Goal: Task Accomplishment & Management: Use online tool/utility

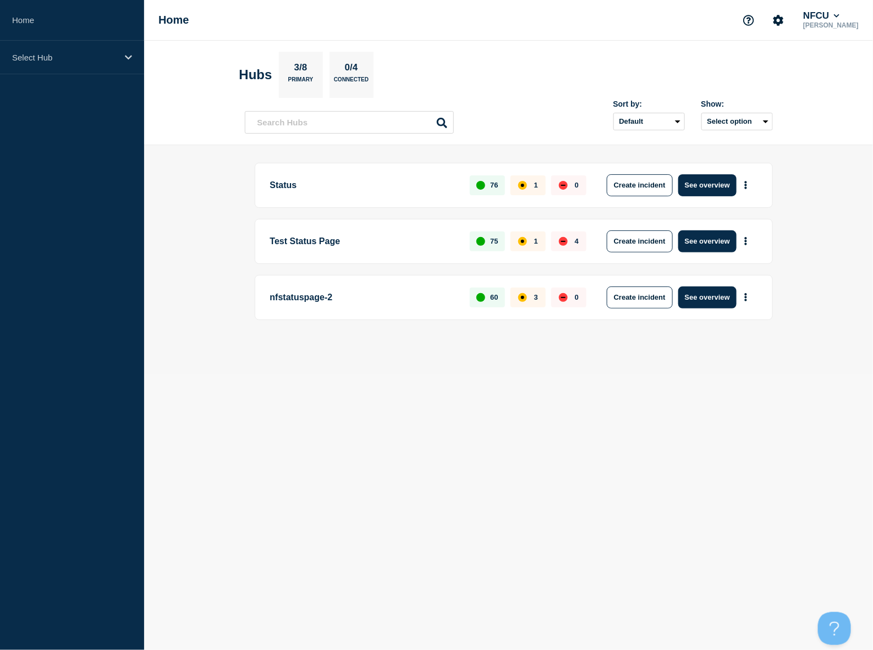
drag, startPoint x: 750, startPoint y: 401, endPoint x: 733, endPoint y: 397, distance: 17.4
click at [749, 401] on body "Home Select Hub Home NFCU George Sudermann Hubs 3/8 Primary 0/4 Connected Sort …" at bounding box center [436, 325] width 873 height 650
click at [694, 189] on button "See overview" at bounding box center [707, 185] width 58 height 22
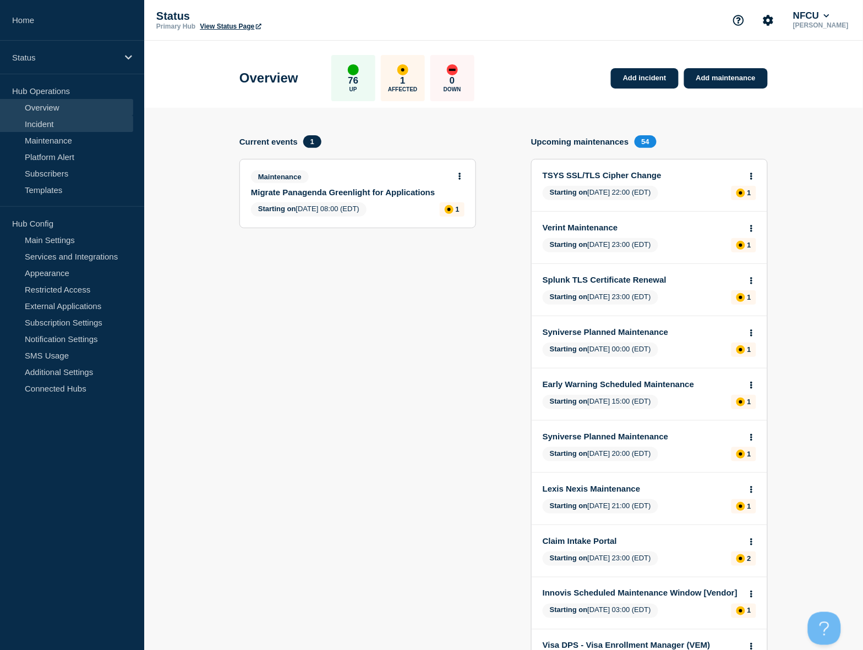
click at [59, 119] on link "Incident" at bounding box center [66, 124] width 133 height 17
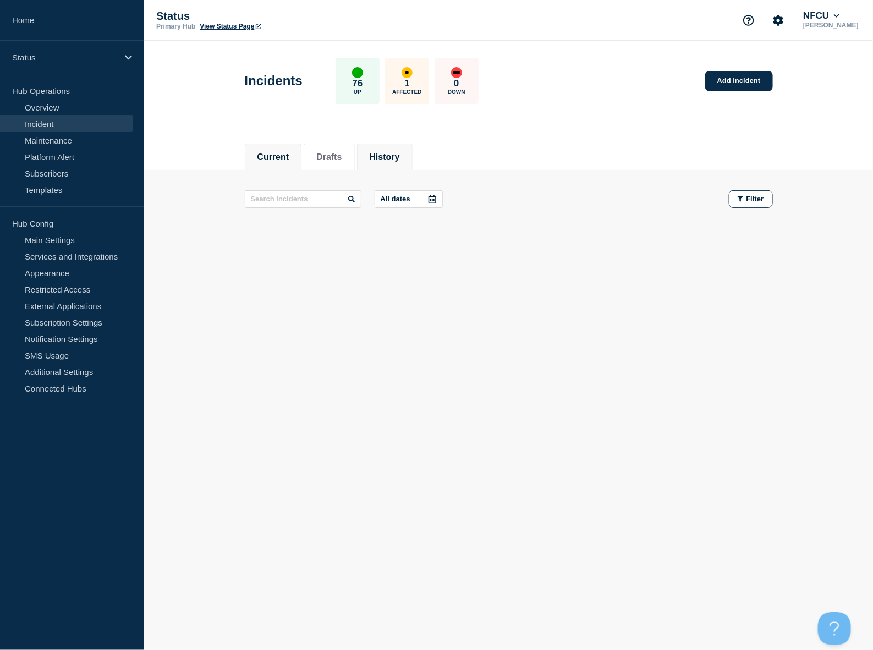
click at [390, 156] on button "History" at bounding box center [385, 157] width 30 height 10
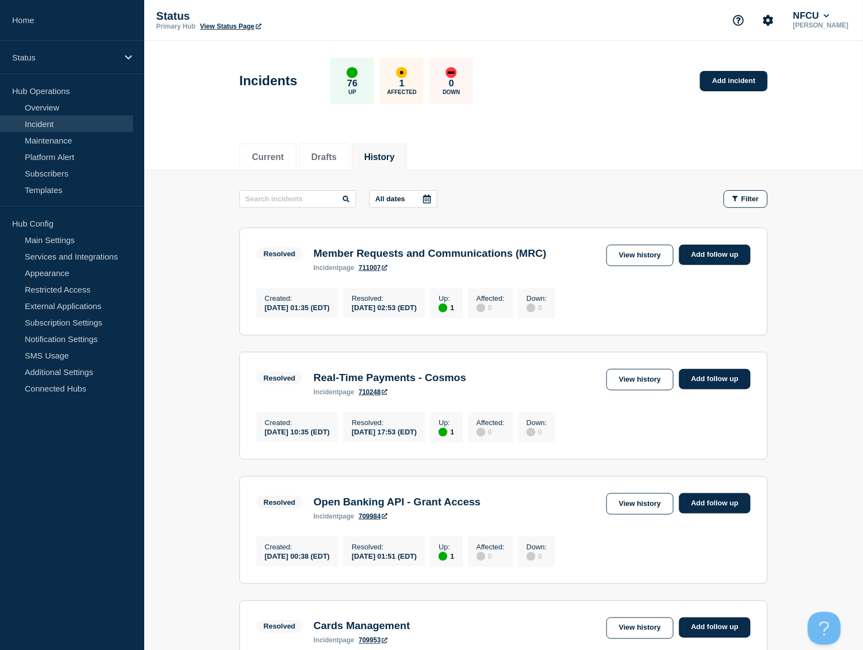
click at [74, 127] on link "Incident" at bounding box center [66, 124] width 133 height 17
click at [729, 83] on link "Add incident" at bounding box center [734, 81] width 68 height 20
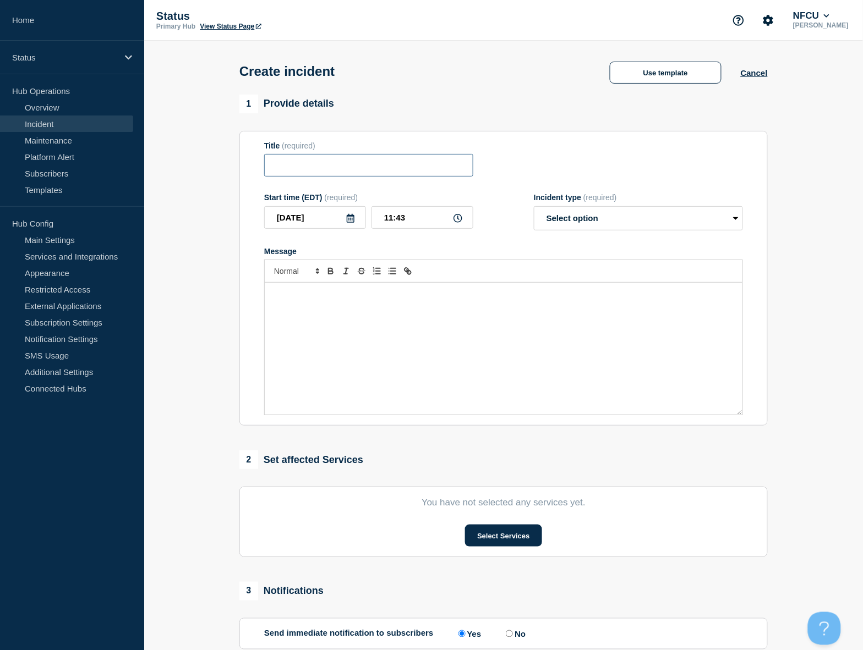
click at [345, 166] on input "Title" at bounding box center [368, 165] width 209 height 23
click at [683, 70] on button "Use template" at bounding box center [666, 73] width 112 height 22
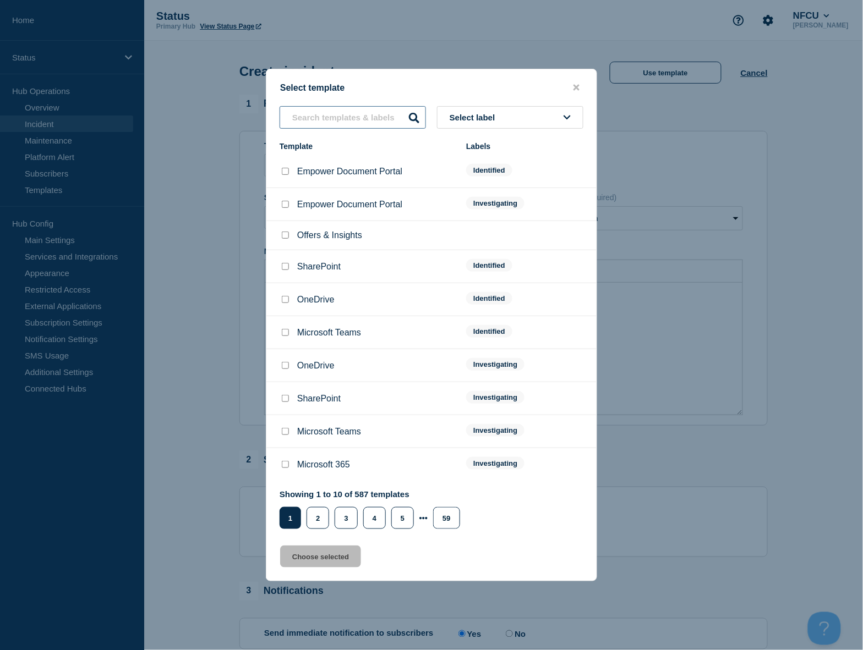
click at [323, 128] on input "text" at bounding box center [353, 117] width 146 height 23
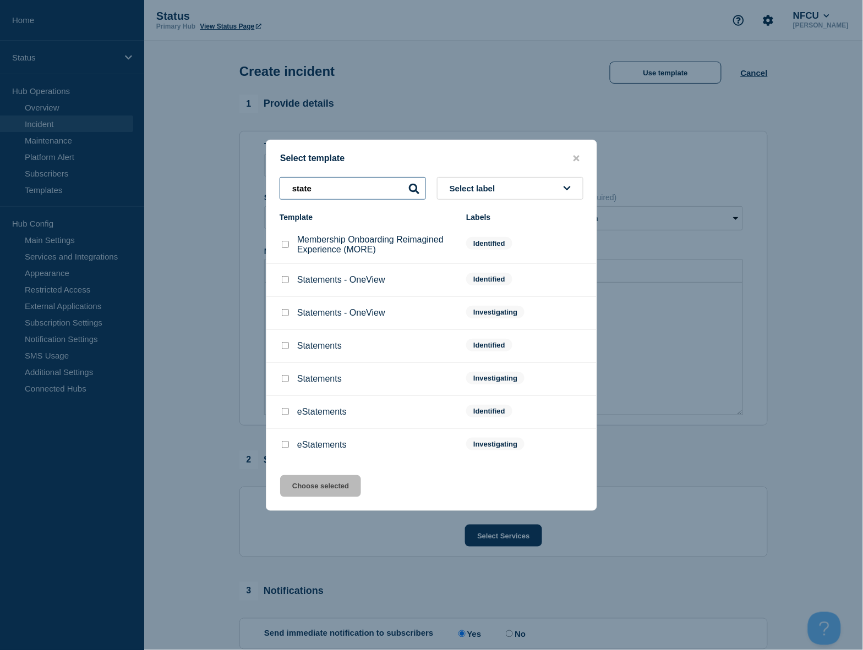
type input "state"
click at [286, 380] on input "Statements checkbox" at bounding box center [285, 378] width 7 height 7
checkbox input "true"
click at [330, 489] on button "Choose selected" at bounding box center [320, 486] width 81 height 22
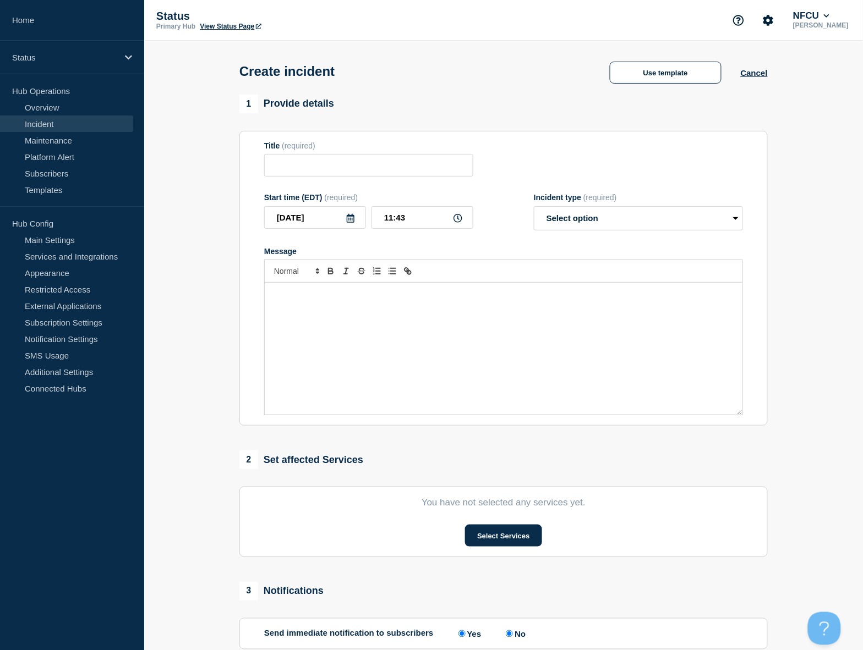
type input "Statements"
select select "investigating"
radio input "false"
radio input "true"
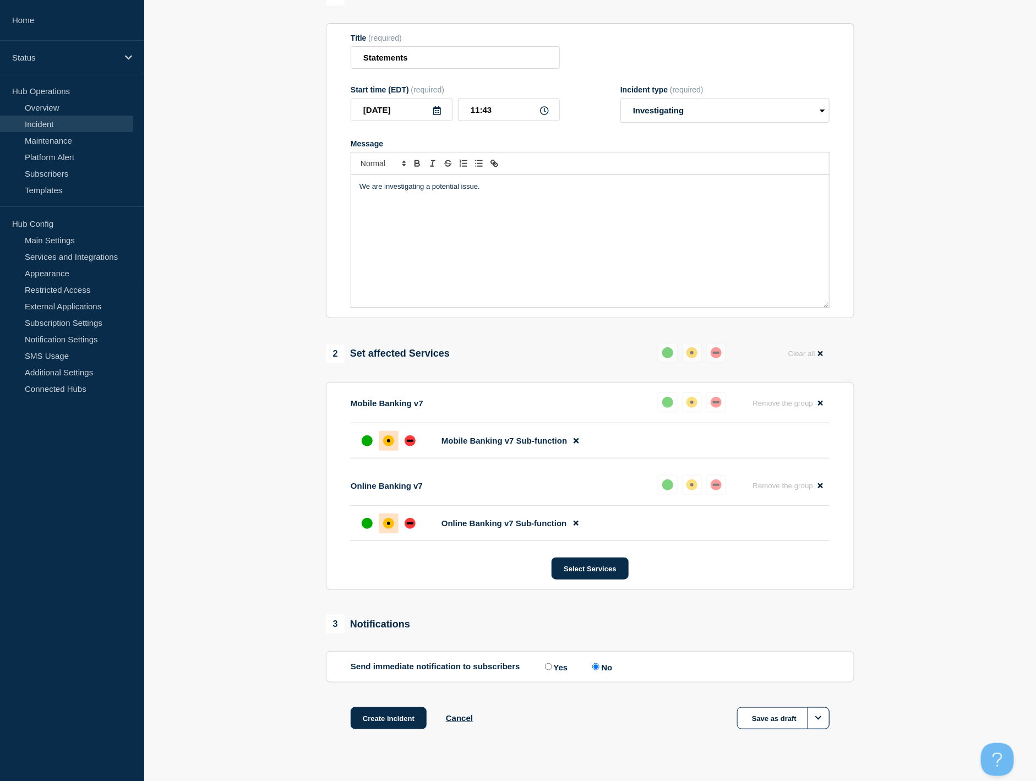
scroll to position [134, 0]
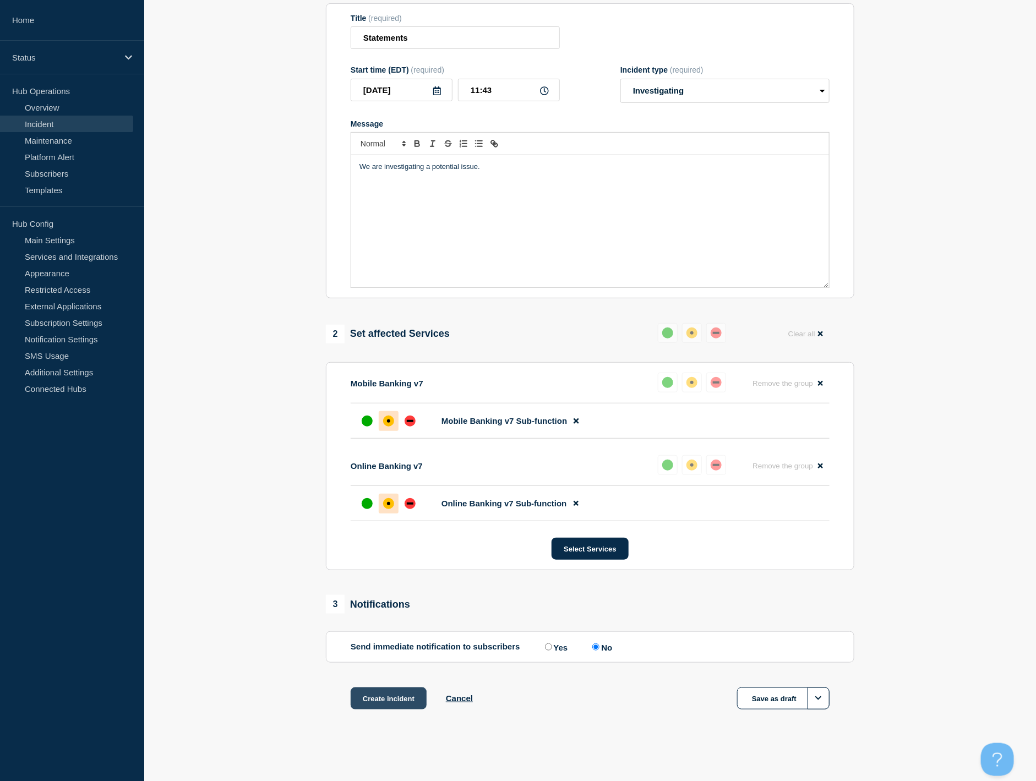
click at [384, 650] on button "Create incident" at bounding box center [389, 698] width 76 height 22
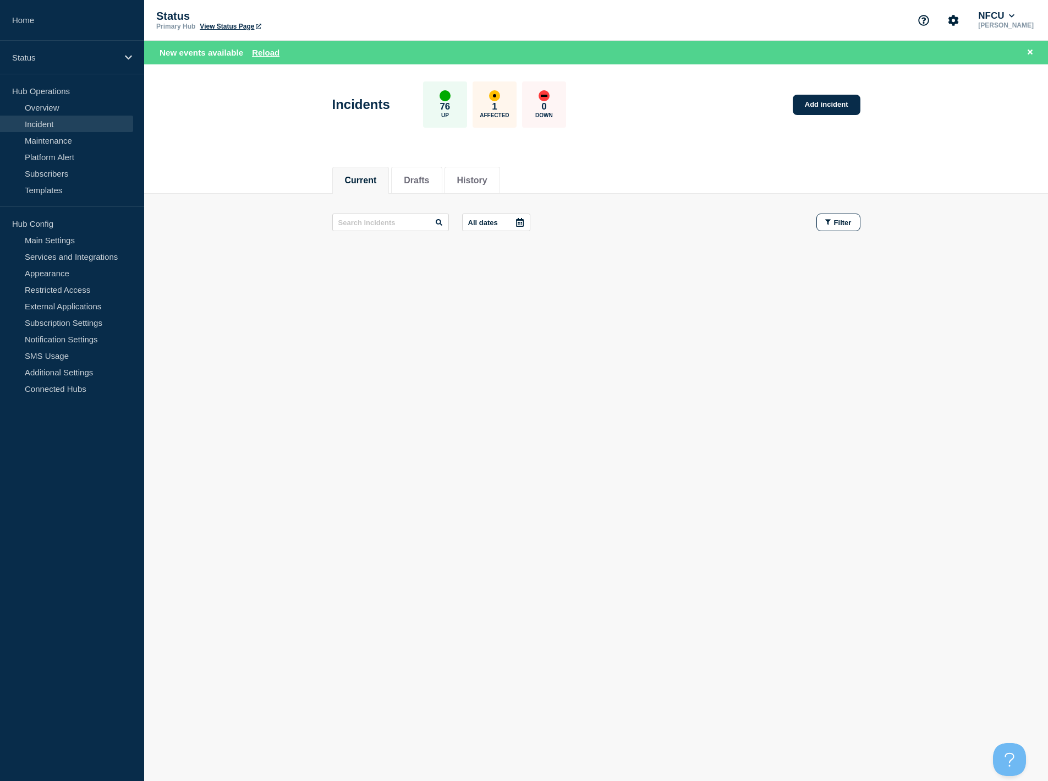
drag, startPoint x: 965, startPoint y: 671, endPoint x: 976, endPoint y: 700, distance: 31.4
click at [873, 650] on body "Home Status Hub Operations Overview Incident Maintenance Platform Alert Subscri…" at bounding box center [524, 390] width 1048 height 781
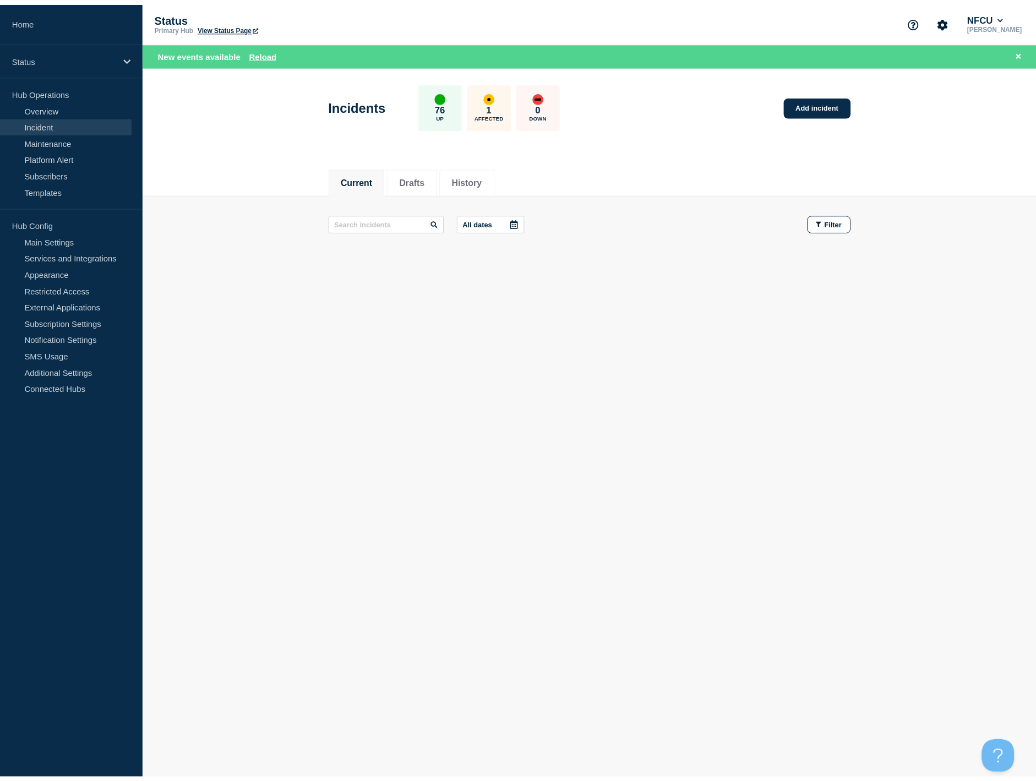
scroll to position [2, 0]
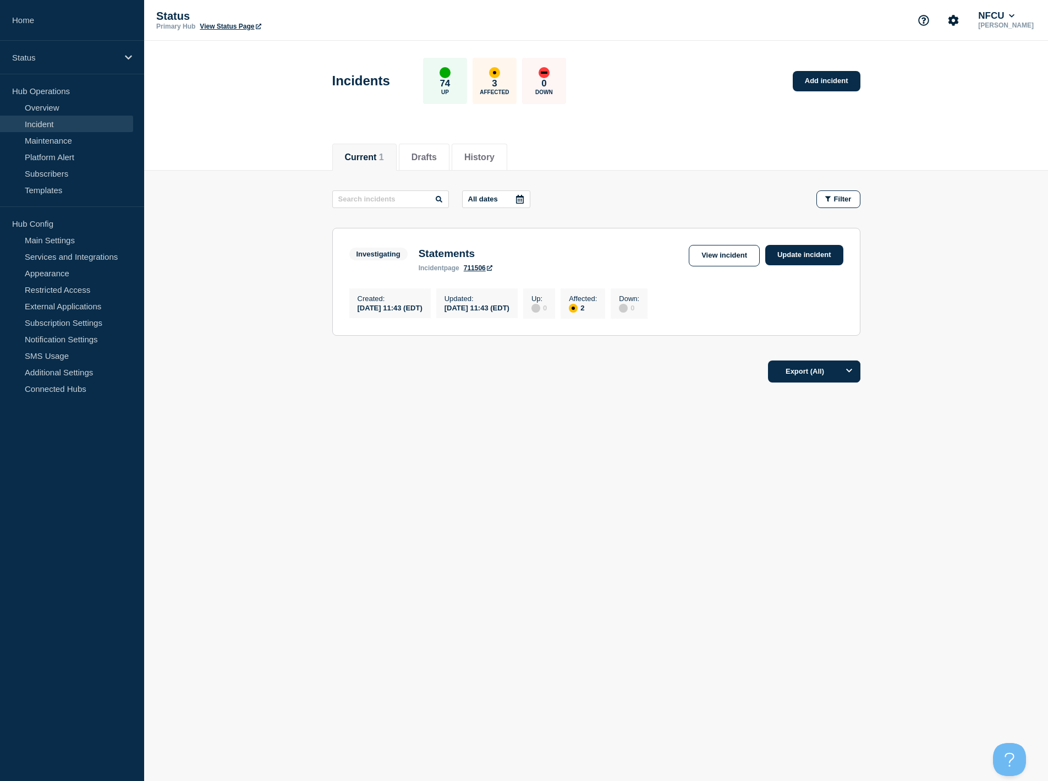
click at [48, 123] on link "Incident" at bounding box center [66, 124] width 133 height 17
click at [801, 258] on link "Update incident" at bounding box center [804, 255] width 78 height 20
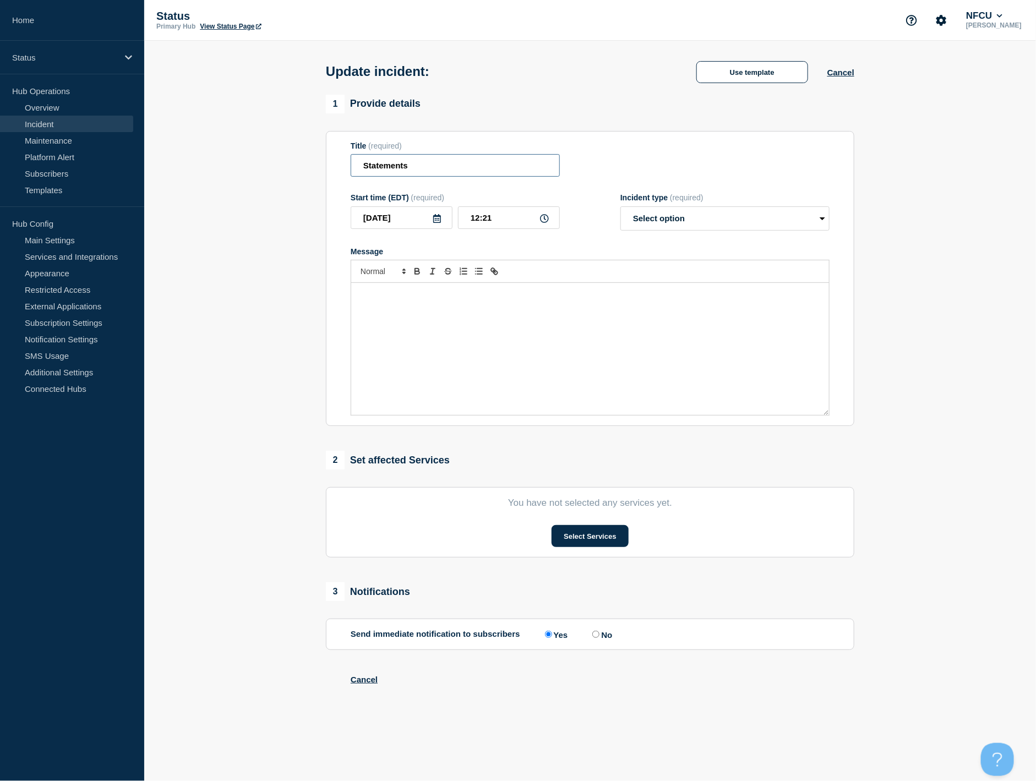
click at [407, 173] on input "Statements" at bounding box center [455, 165] width 209 height 23
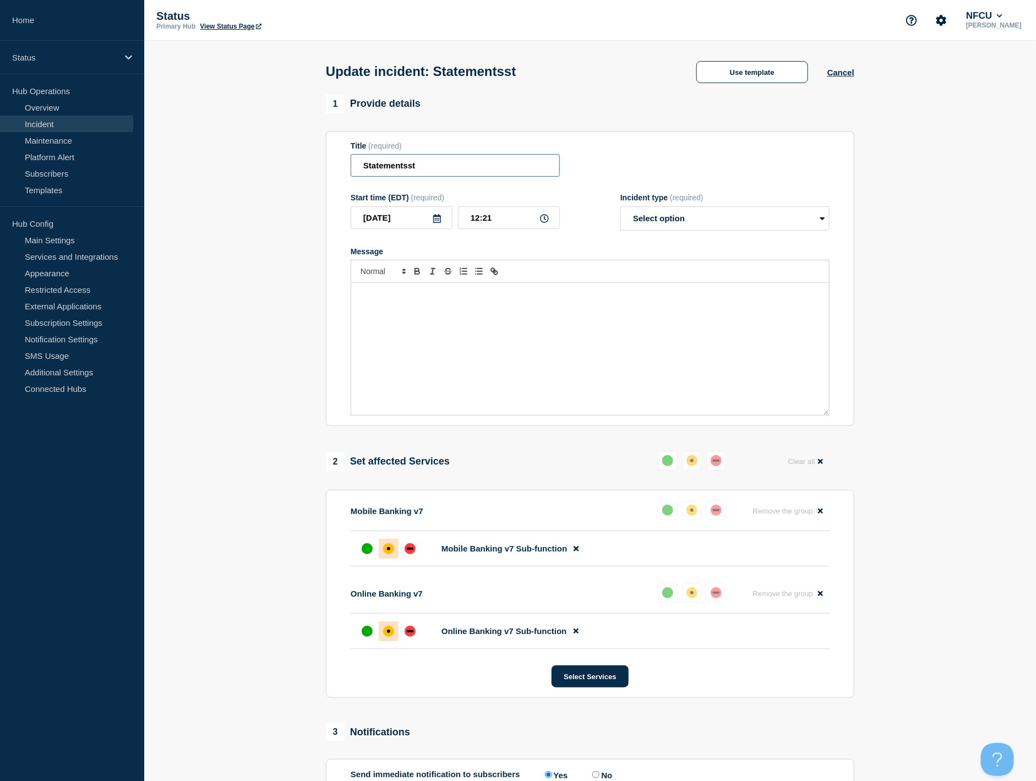
click at [485, 167] on input "Statementsst" at bounding box center [455, 165] width 209 height 23
type input "Statementsst"
click at [752, 57] on div "Update incident: Statementsst Use template Cancel" at bounding box center [590, 68] width 553 height 54
click at [752, 68] on button "Use template" at bounding box center [752, 72] width 112 height 22
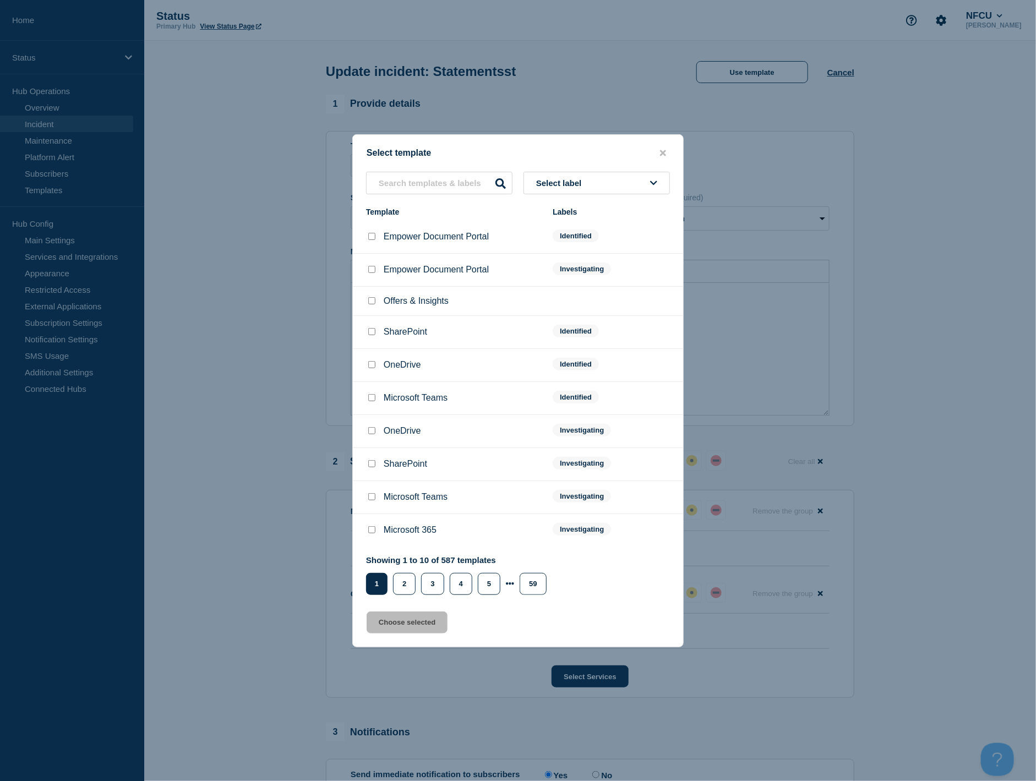
click at [439, 374] on li "OneDrive Identified" at bounding box center [518, 365] width 330 height 33
click at [439, 190] on input "text" at bounding box center [439, 183] width 146 height 23
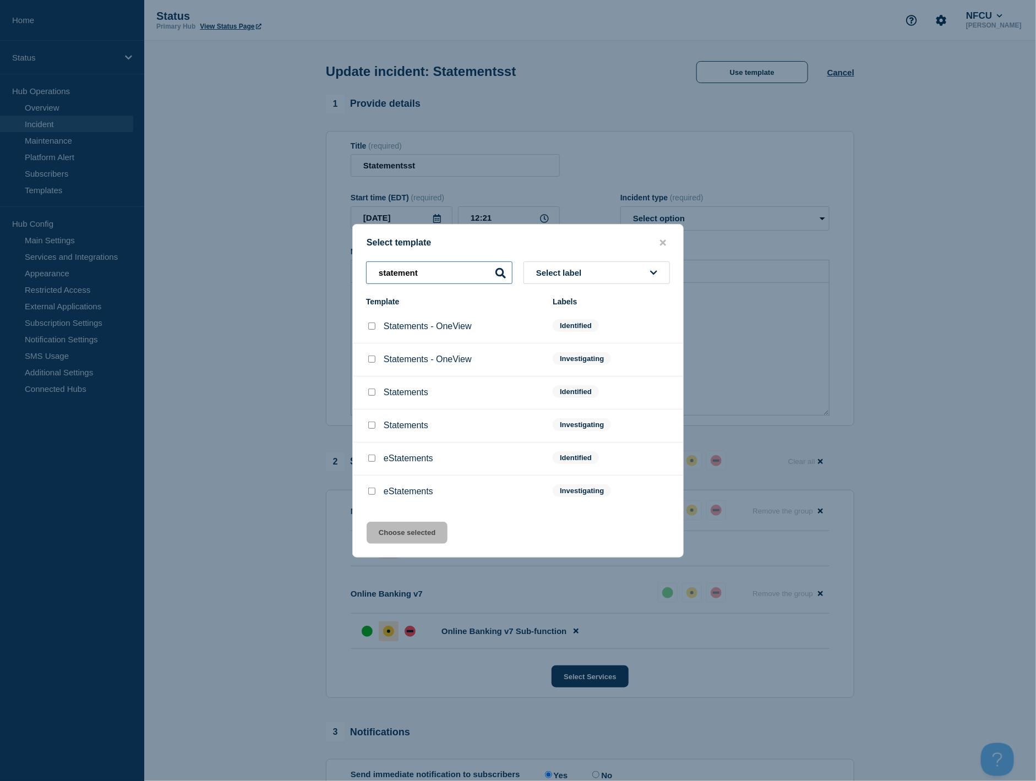
type input "statement"
click at [577, 276] on span "Select label" at bounding box center [561, 272] width 50 height 9
click at [568, 355] on button "Identified" at bounding box center [596, 355] width 146 height 23
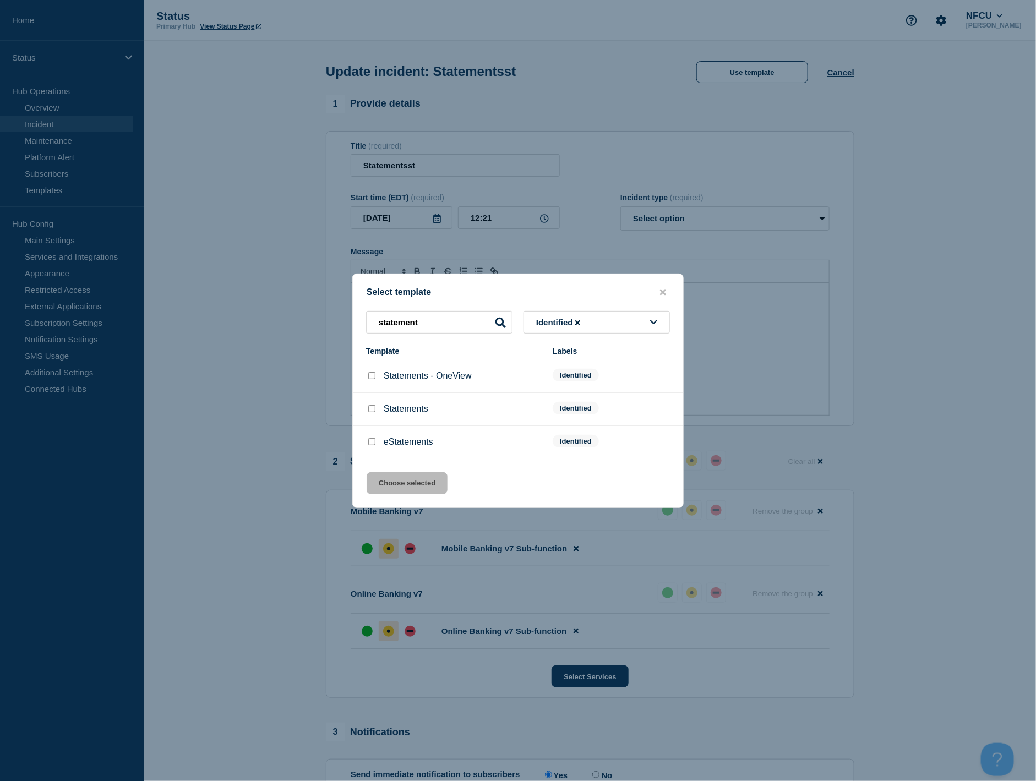
click at [374, 409] on input "Statements checkbox" at bounding box center [371, 408] width 7 height 7
checkbox input "true"
click at [400, 482] on button "Choose selected" at bounding box center [406, 483] width 81 height 22
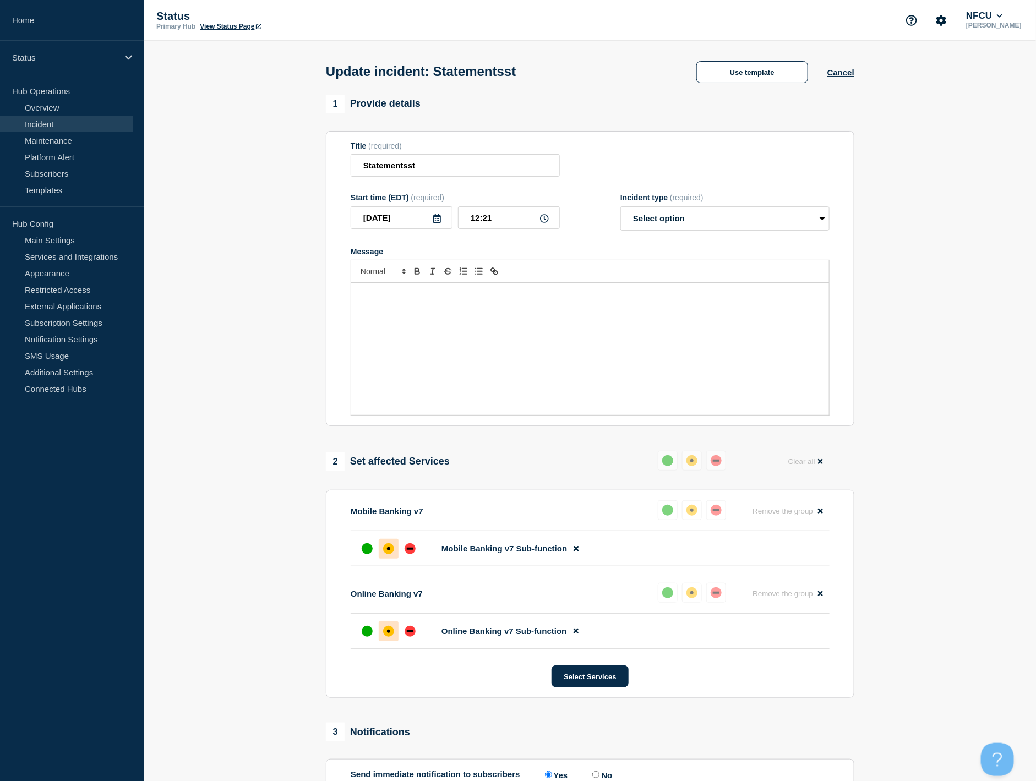
select select "identified"
click at [411, 299] on p "Statements are [intermittently] unavailable." at bounding box center [589, 294] width 461 height 10
click at [426, 167] on input "Statementsst" at bounding box center [455, 165] width 209 height 23
type input "Statements"
click at [248, 247] on section "1 Provide details Title (required) Statements Start time (EDT) (required) 2025-…" at bounding box center [589, 524] width 891 height 859
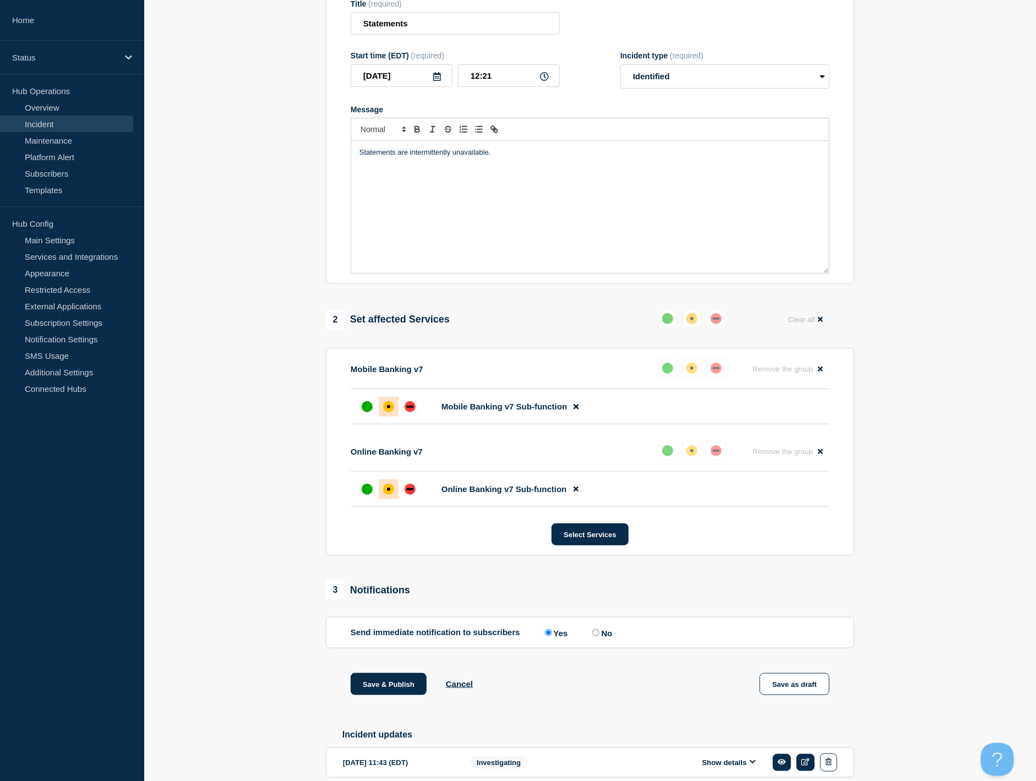
scroll to position [116, 0]
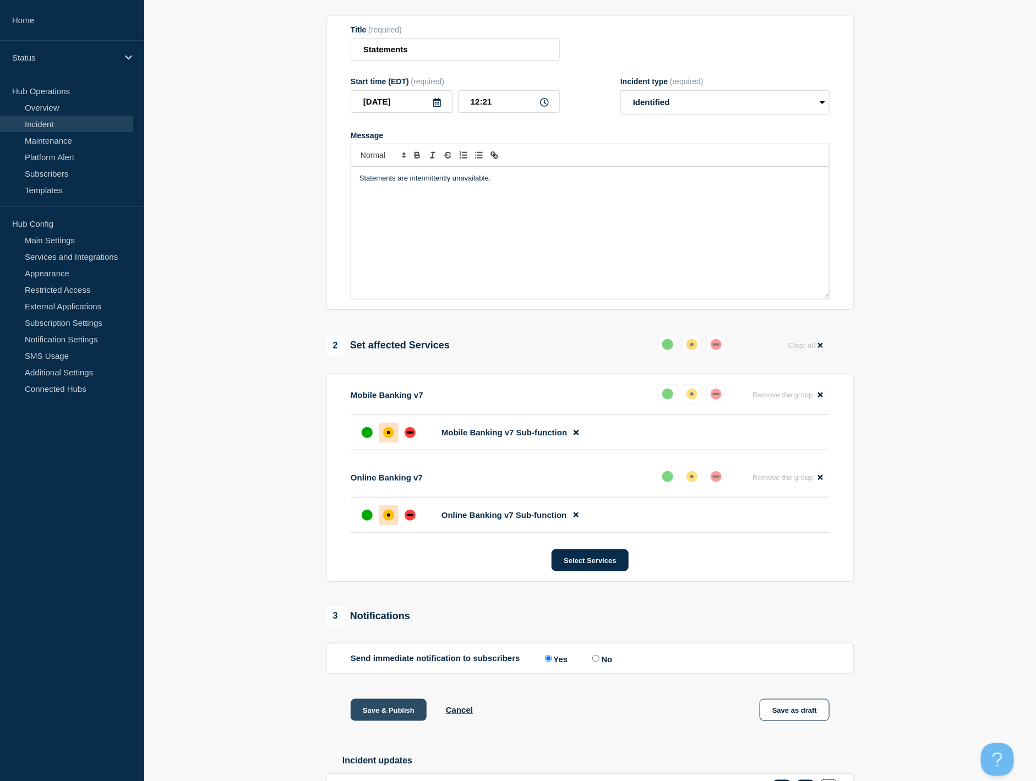
click at [379, 650] on button "Save & Publish" at bounding box center [389, 710] width 76 height 22
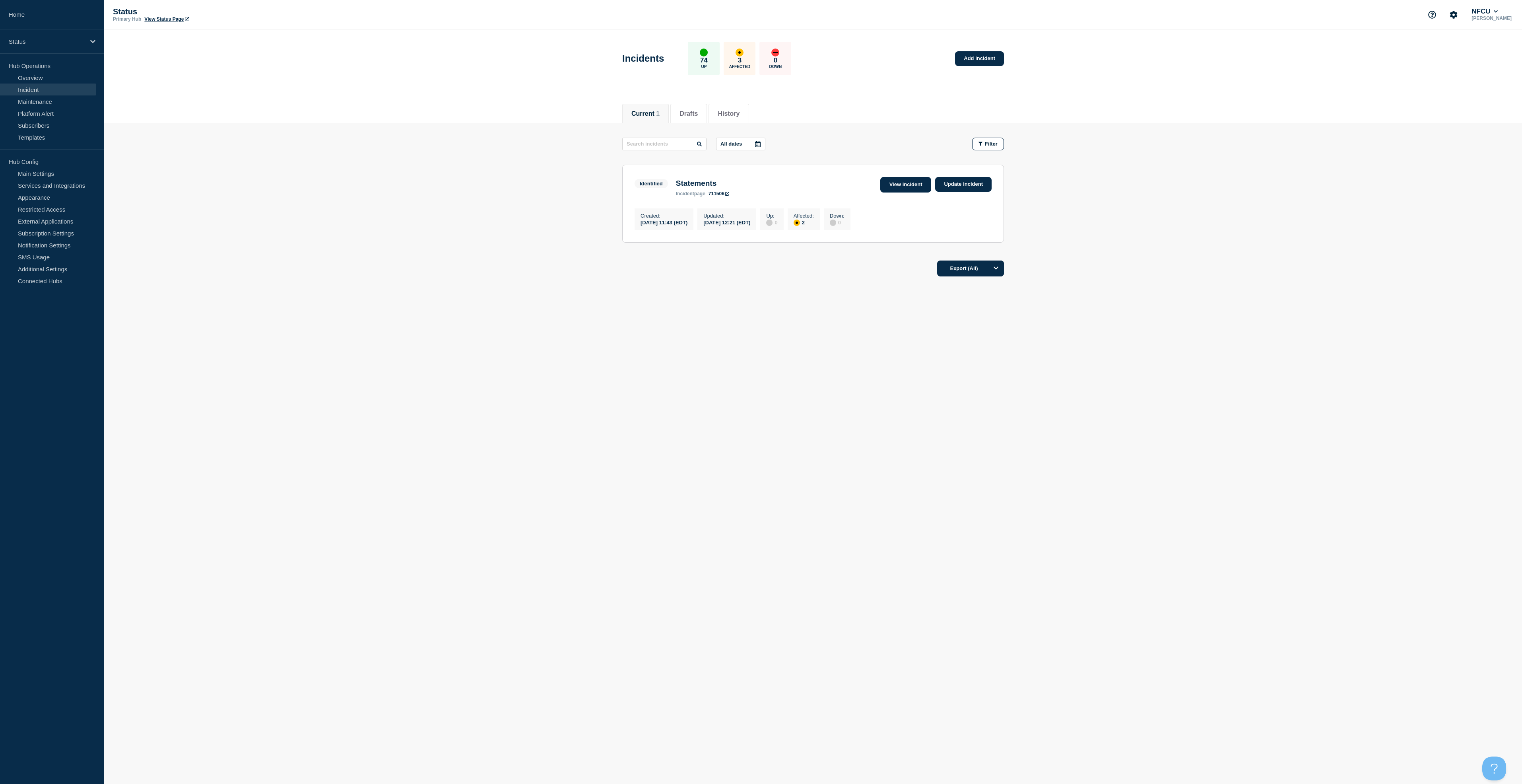
click at [757, 192] on link "View incident" at bounding box center [906, 184] width 51 height 15
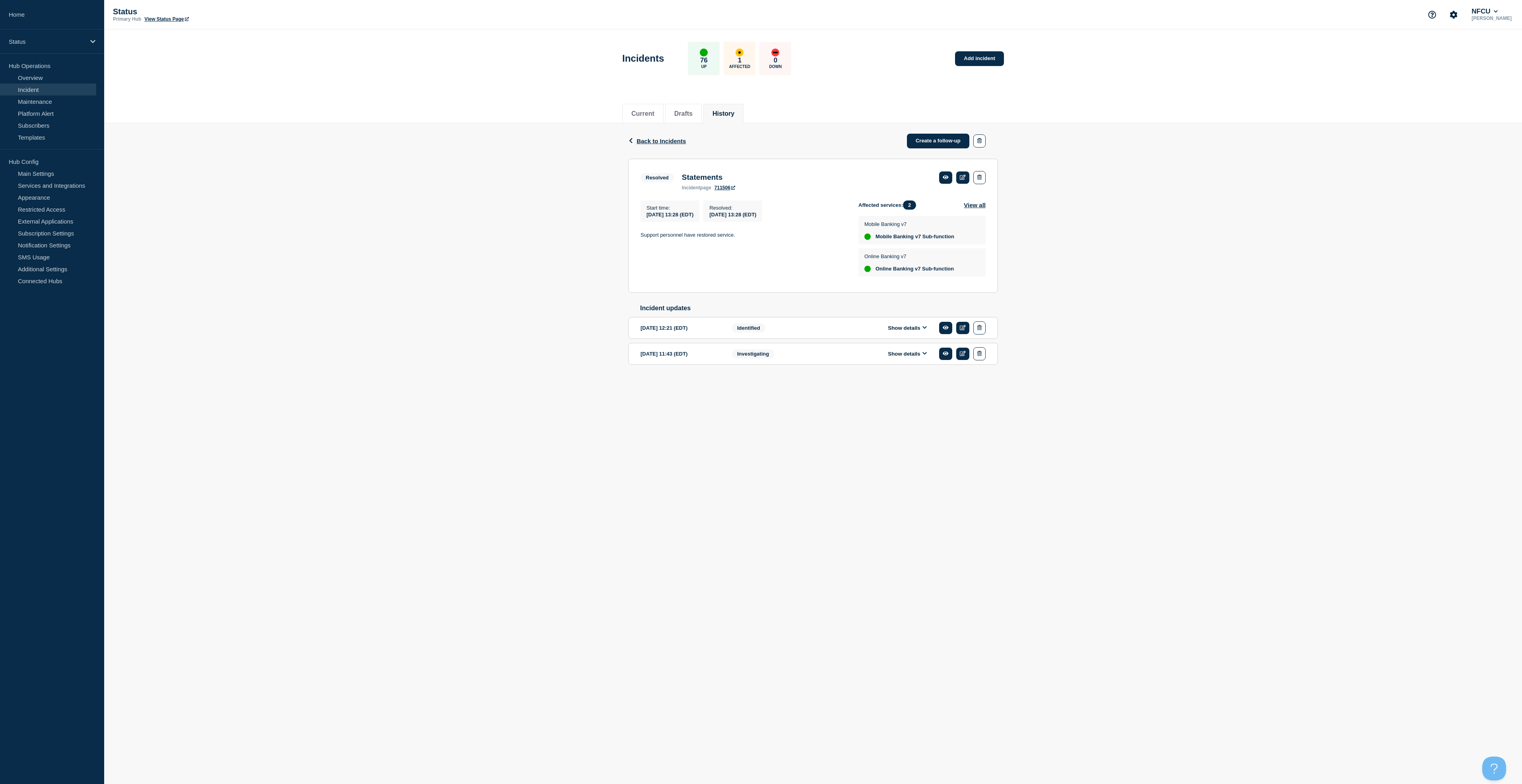
click at [757, 357] on button "Show details" at bounding box center [907, 353] width 44 height 7
